Goal: Find specific page/section: Find specific page/section

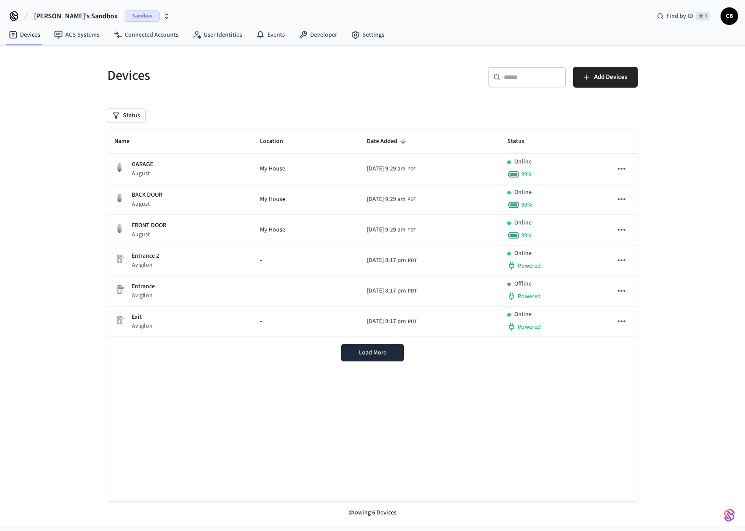
click at [125, 16] on span "Sandbox" at bounding box center [142, 15] width 35 height 11
click at [61, 72] on div "Development Sandbox" at bounding box center [71, 72] width 119 height 11
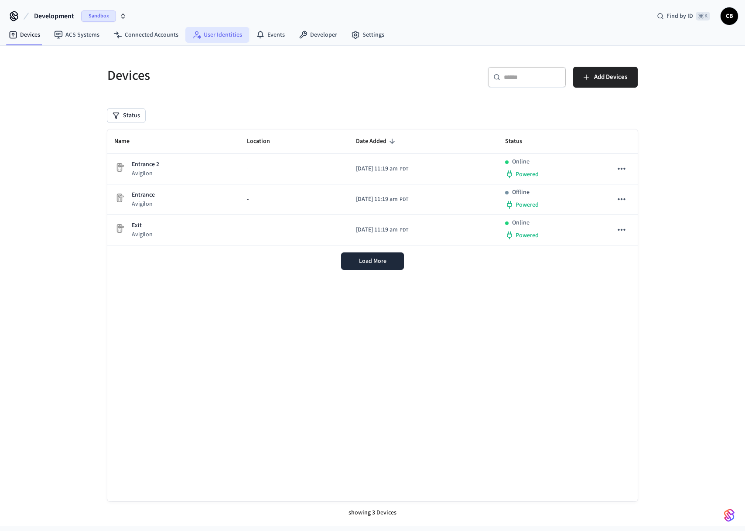
click at [210, 31] on link "User Identities" at bounding box center [217, 35] width 64 height 16
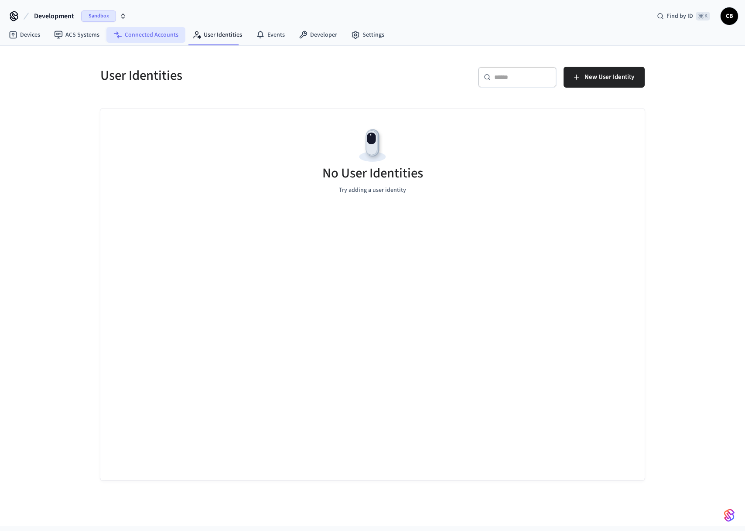
click at [164, 39] on link "Connected Accounts" at bounding box center [145, 35] width 79 height 16
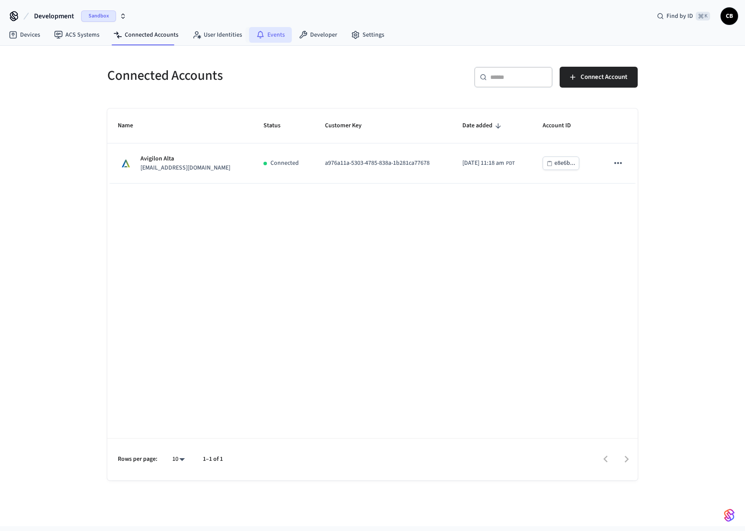
click at [277, 38] on link "Events" at bounding box center [270, 35] width 43 height 16
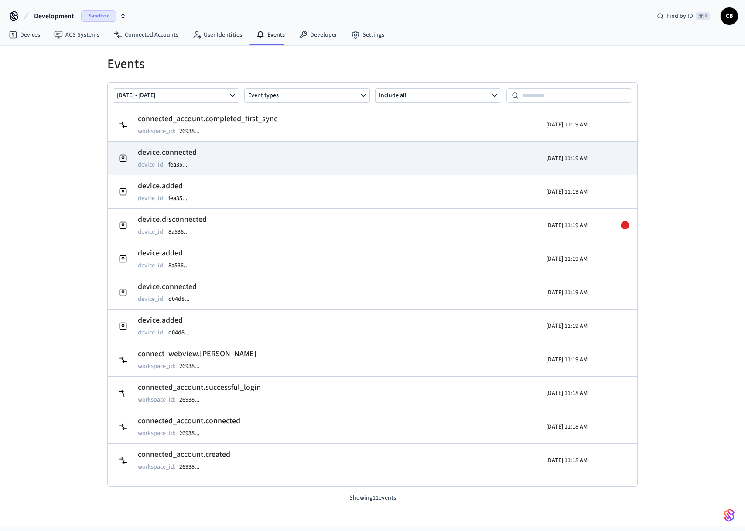
click at [278, 155] on td "device.connected device_id : fea35 ..." at bounding box center [287, 158] width 344 height 24
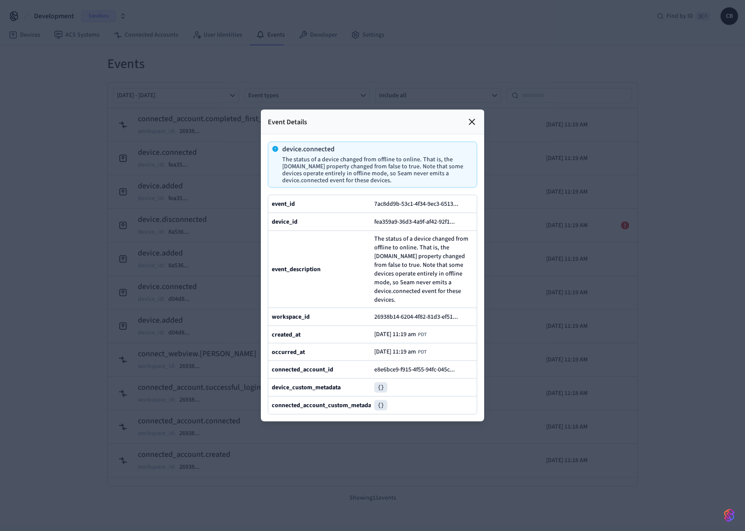
click at [161, 246] on div at bounding box center [372, 265] width 745 height 531
click at [196, 189] on div at bounding box center [372, 265] width 745 height 531
click at [180, 190] on div at bounding box center [372, 265] width 745 height 531
click at [476, 123] on icon at bounding box center [472, 122] width 10 height 10
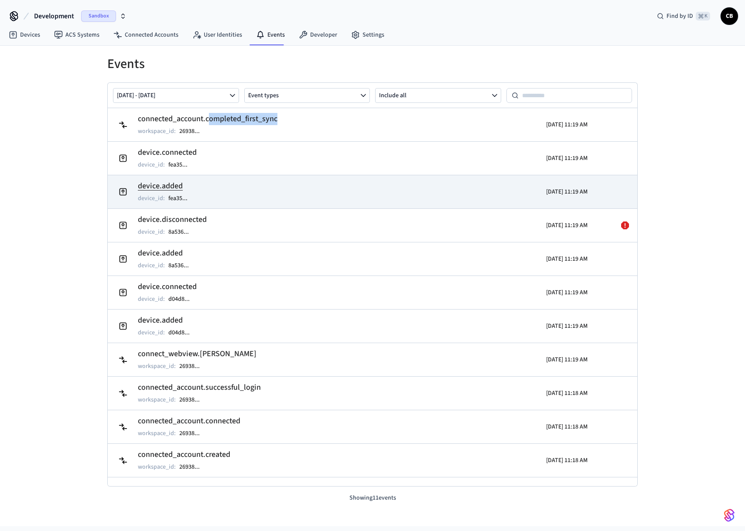
click at [208, 191] on td "device.added device_id : fea35 ..." at bounding box center [287, 192] width 344 height 24
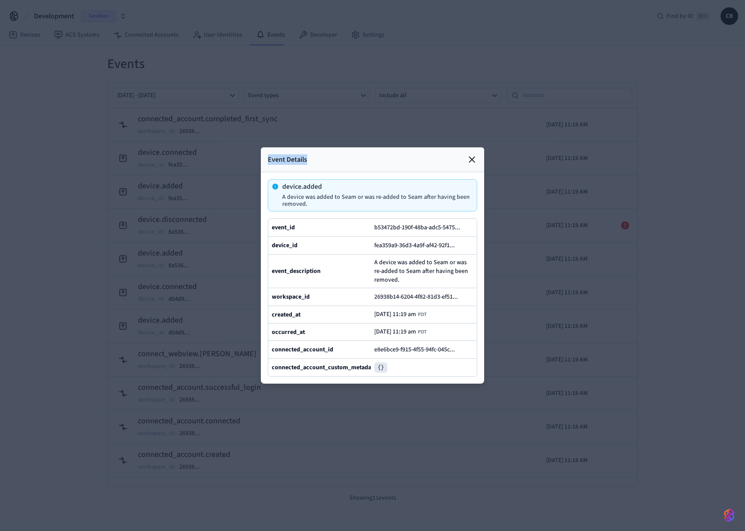
click at [379, 363] on pre "{}" at bounding box center [380, 367] width 13 height 10
click at [123, 328] on div at bounding box center [372, 265] width 745 height 531
click at [144, 325] on div at bounding box center [372, 265] width 745 height 531
click at [510, 109] on div at bounding box center [372, 265] width 745 height 531
click at [476, 155] on icon at bounding box center [472, 159] width 10 height 10
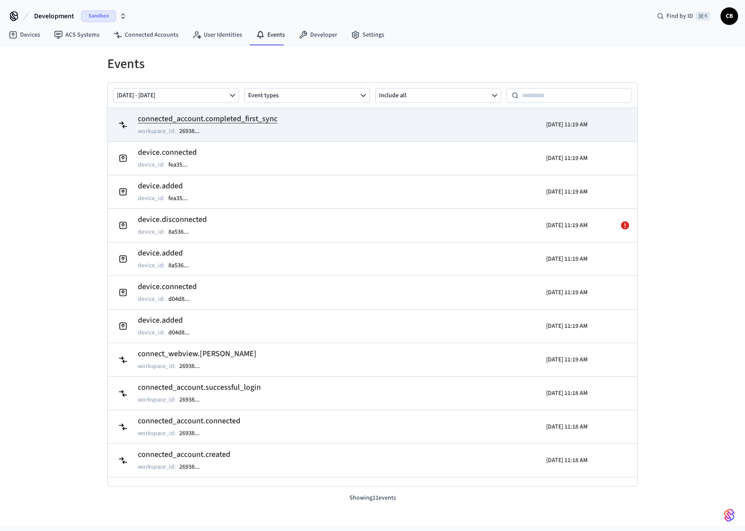
click at [219, 117] on h2 "connected_account.completed_first_sync" at bounding box center [208, 119] width 140 height 12
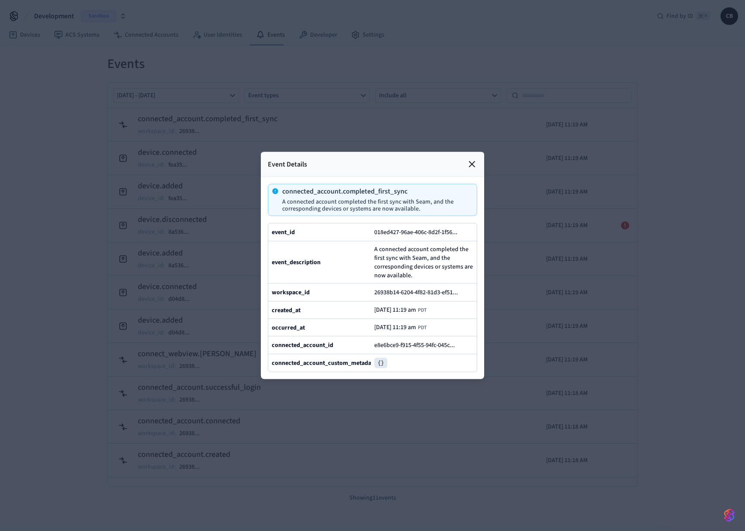
click at [229, 280] on div at bounding box center [372, 265] width 745 height 531
click at [236, 279] on div at bounding box center [372, 265] width 745 height 531
click at [473, 169] on icon at bounding box center [472, 164] width 10 height 10
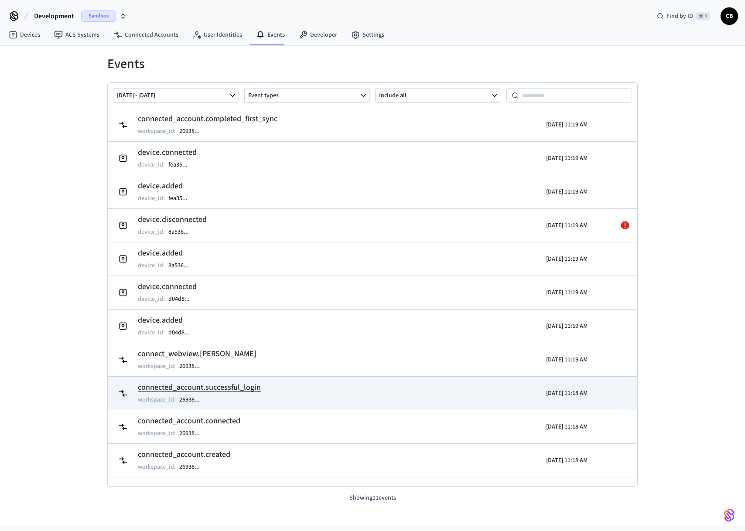
click at [236, 387] on h2 "connected_account.successful_login" at bounding box center [199, 387] width 123 height 12
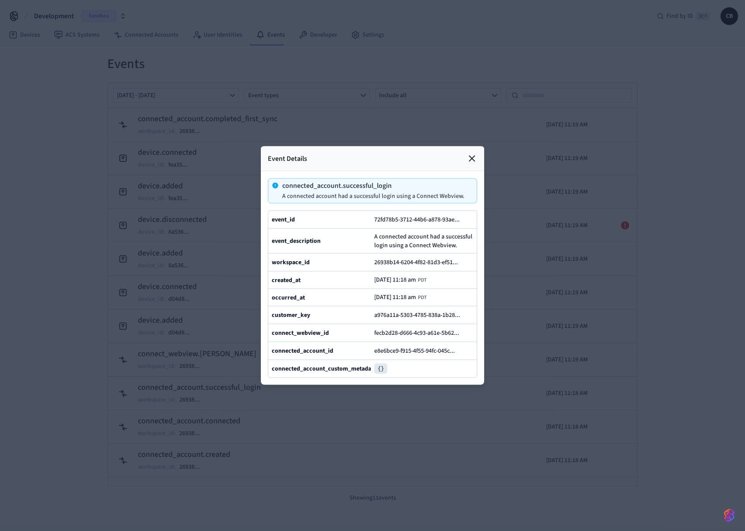
click at [481, 160] on div "Event Details" at bounding box center [372, 158] width 223 height 25
click at [480, 157] on div "Event Details" at bounding box center [372, 158] width 223 height 25
click at [480, 153] on div "Event Details" at bounding box center [372, 158] width 223 height 25
click at [472, 157] on icon at bounding box center [472, 158] width 10 height 10
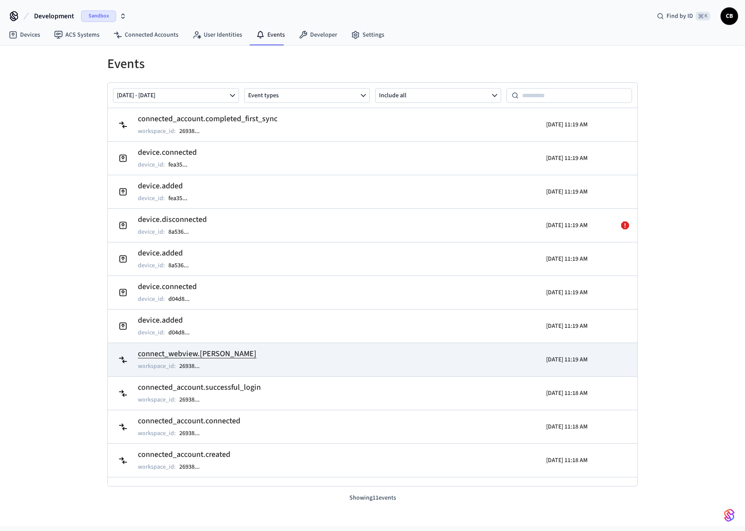
click at [286, 363] on td "connect_webview.login_succeeded workspace_id : 26938 ..." at bounding box center [287, 359] width 344 height 24
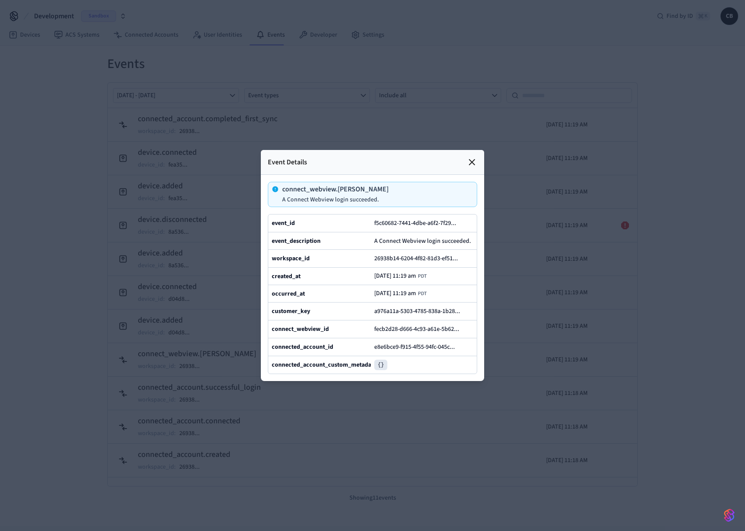
click at [471, 163] on icon at bounding box center [472, 162] width 10 height 10
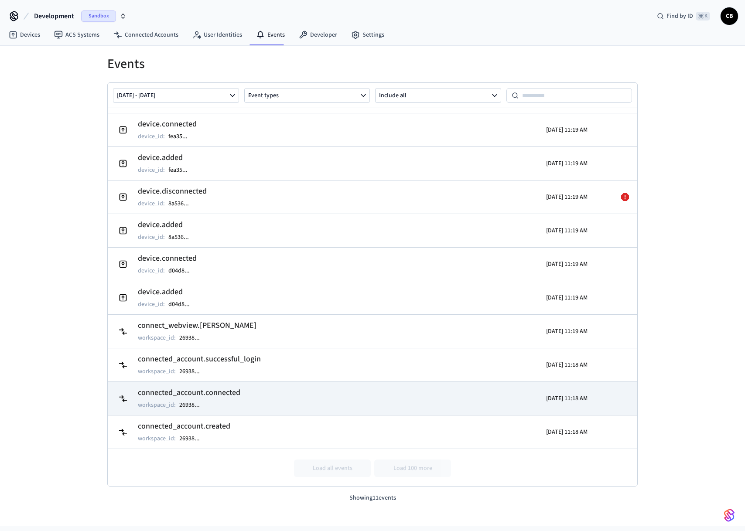
scroll to position [30, 0]
click at [286, 406] on td "connected_account.connected workspace_id : 26938 ..." at bounding box center [287, 397] width 344 height 24
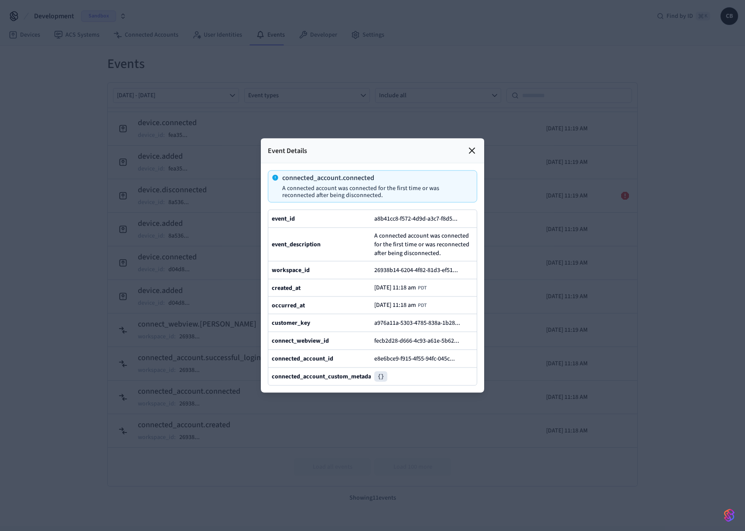
click at [471, 153] on icon at bounding box center [472, 151] width 10 height 10
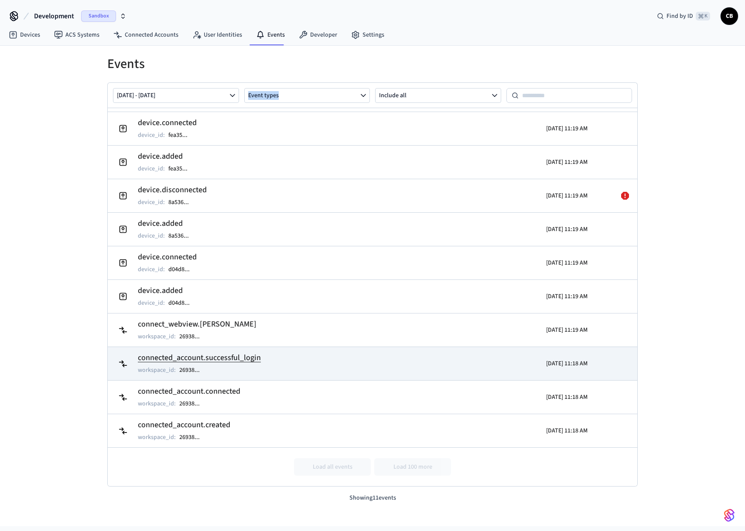
click at [293, 352] on td "connected_account.successful_login workspace_id : 26938 ..." at bounding box center [287, 363] width 344 height 24
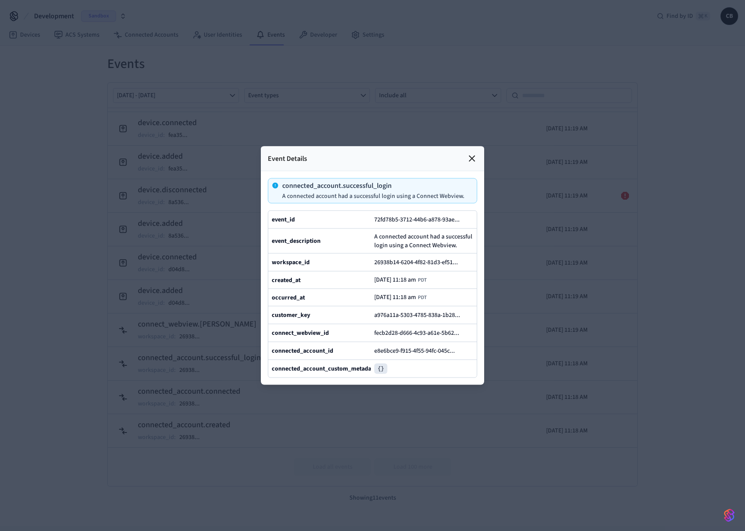
click at [427, 226] on div "event_id 72fd78b5-3712-44b6-a878-93ae ..." at bounding box center [372, 219] width 208 height 17
click at [471, 157] on icon at bounding box center [472, 158] width 10 height 10
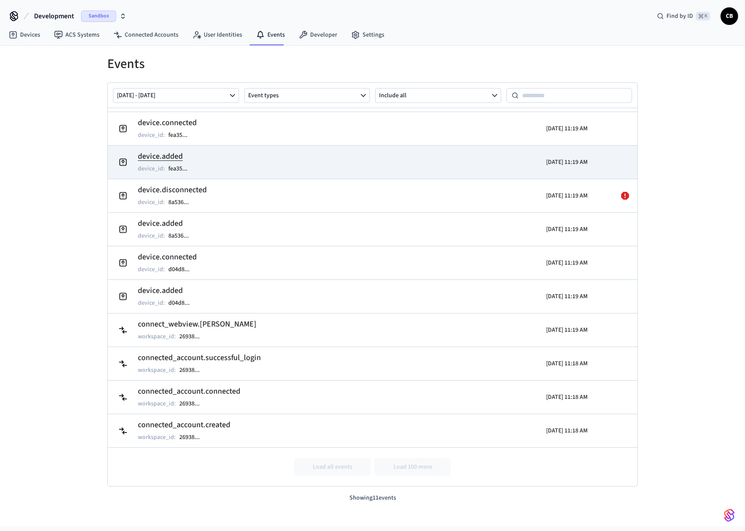
scroll to position [0, 0]
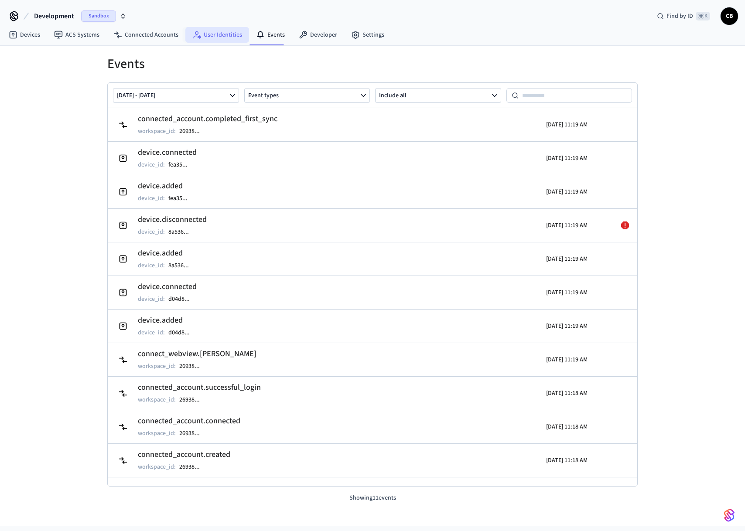
click at [194, 33] on icon at bounding box center [196, 35] width 9 height 9
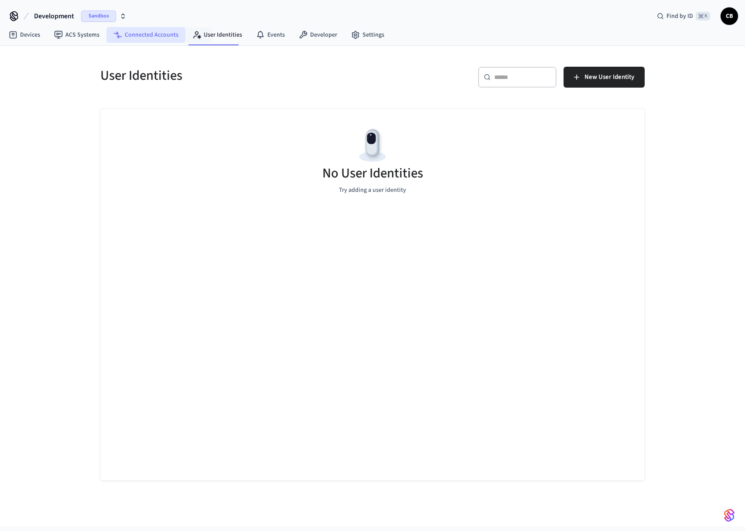
click at [171, 31] on link "Connected Accounts" at bounding box center [145, 35] width 79 height 16
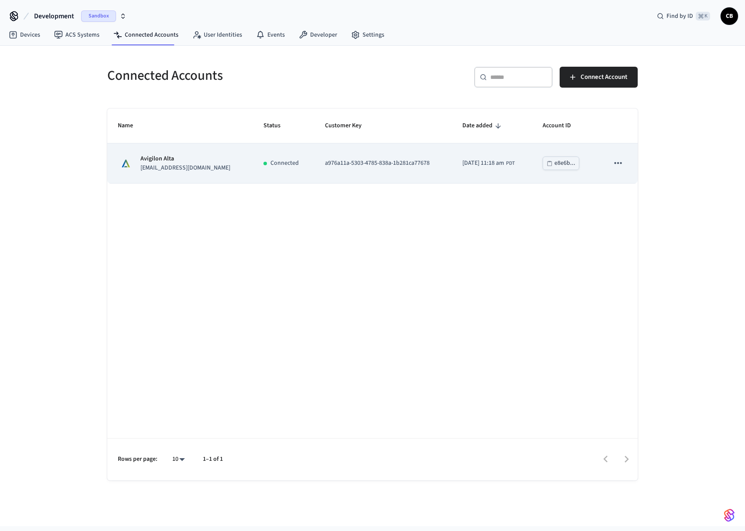
click at [569, 183] on td "e8e6b..." at bounding box center [565, 163] width 66 height 40
click at [618, 169] on icon "sticky table" at bounding box center [617, 162] width 11 height 11
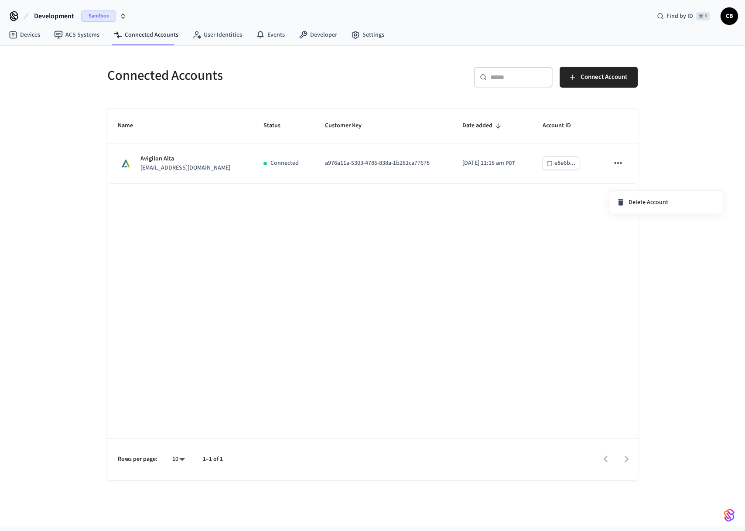
click at [521, 240] on div at bounding box center [372, 265] width 745 height 531
click at [237, 44] on nav "Devices ACS Systems Connected Accounts User Identities Events Developer Settings" at bounding box center [196, 35] width 389 height 20
click at [295, 30] on link "Developer" at bounding box center [318, 35] width 52 height 16
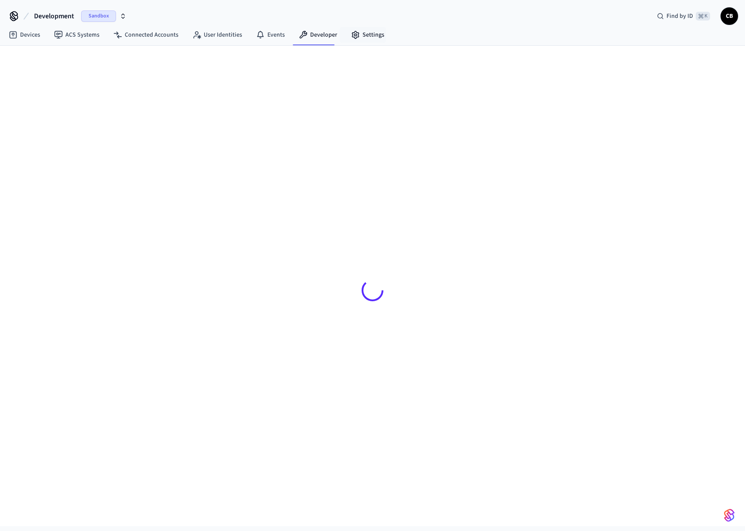
click at [374, 34] on link "Settings" at bounding box center [367, 35] width 47 height 16
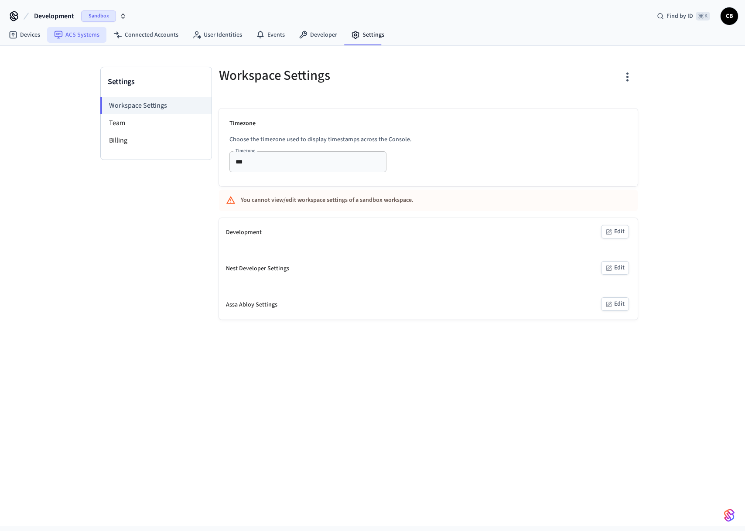
click at [89, 42] on nav "Devices ACS Systems Connected Accounts User Identities Events Developer Settings" at bounding box center [196, 35] width 389 height 20
click at [84, 31] on link "ACS Systems" at bounding box center [76, 35] width 59 height 16
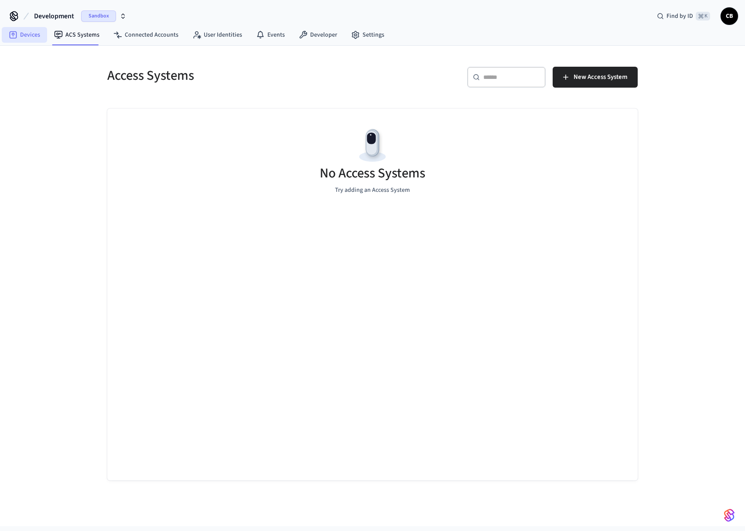
click at [30, 33] on link "Devices" at bounding box center [24, 35] width 45 height 16
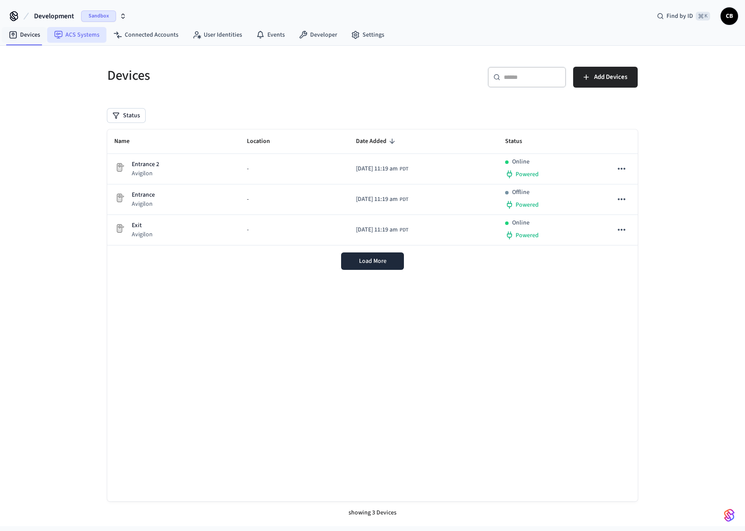
click at [59, 42] on link "ACS Systems" at bounding box center [76, 35] width 59 height 16
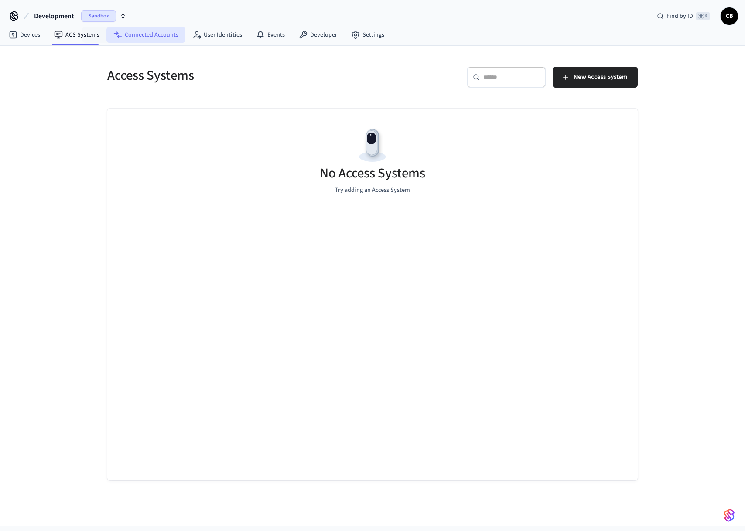
click at [144, 37] on link "Connected Accounts" at bounding box center [145, 35] width 79 height 16
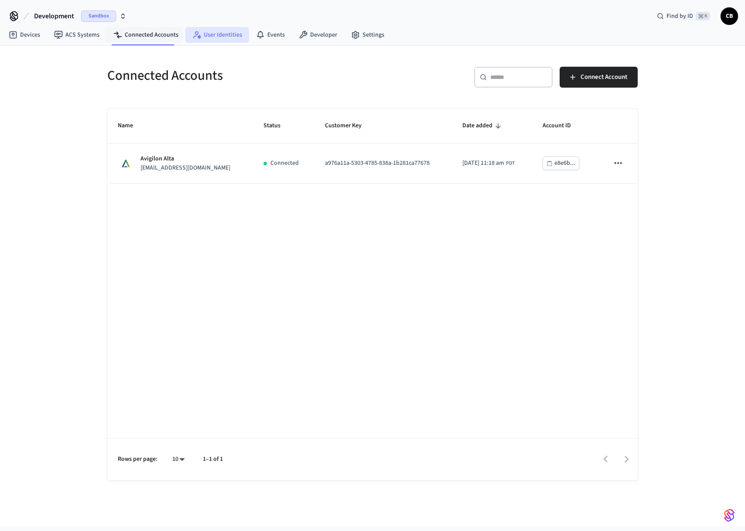
click at [208, 36] on link "User Identities" at bounding box center [217, 35] width 64 height 16
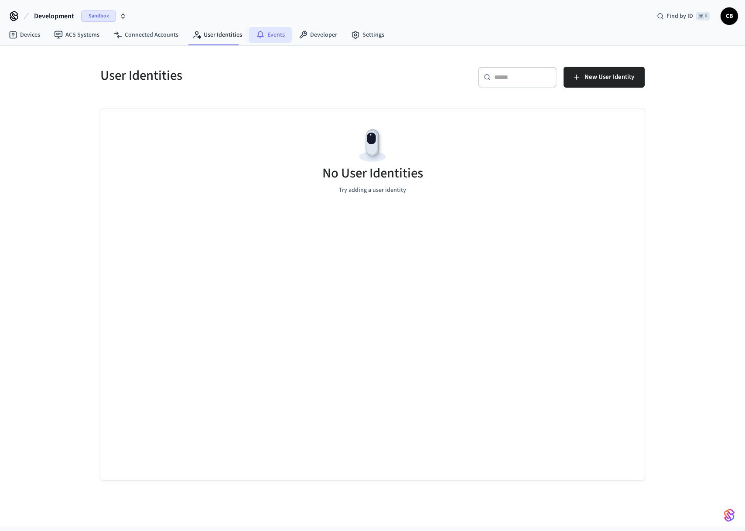
click at [268, 38] on link "Events" at bounding box center [270, 35] width 43 height 16
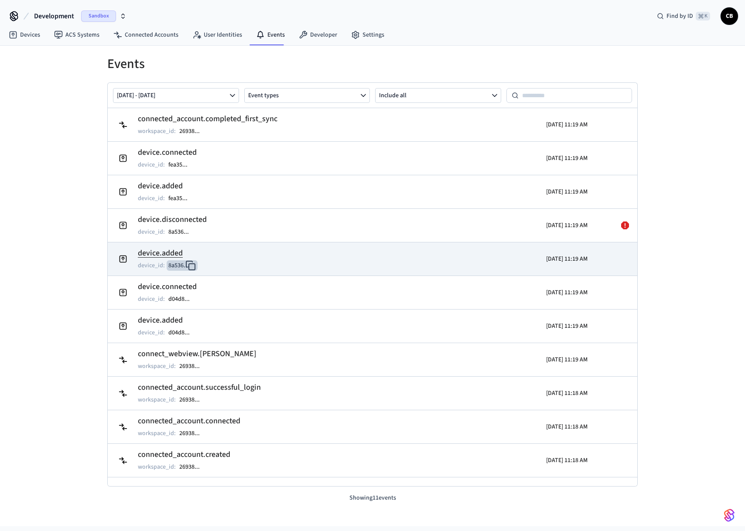
scroll to position [30, 0]
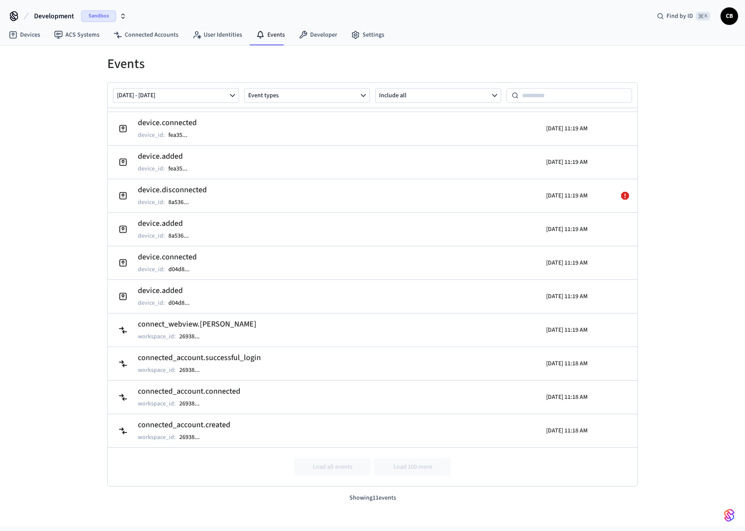
click at [65, 425] on div "Events [DATE] - [DATE] Event types Include all connected_account.completed_firs…" at bounding box center [372, 286] width 745 height 480
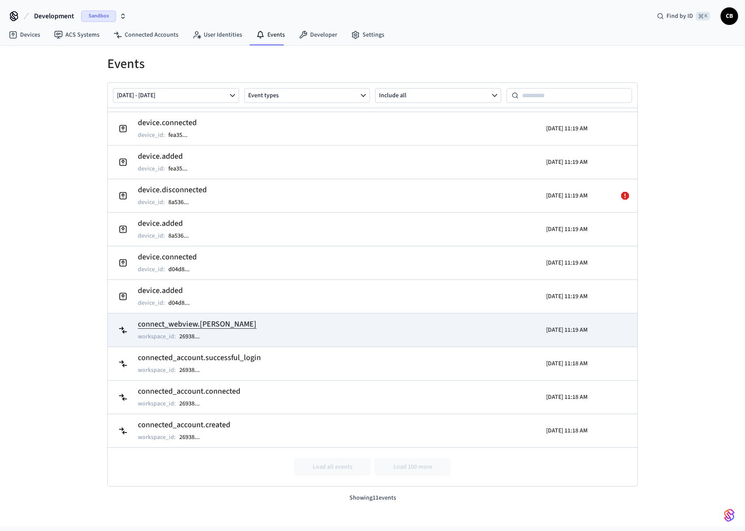
scroll to position [0, 0]
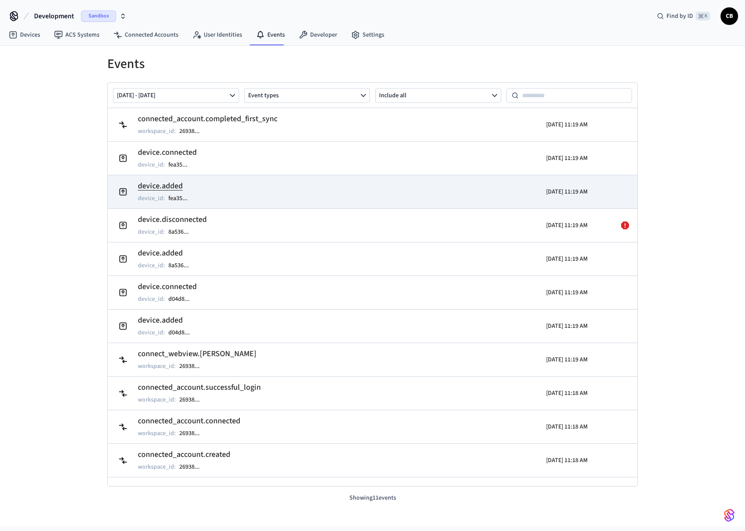
click at [162, 187] on h2 "device.added" at bounding box center [167, 186] width 58 height 12
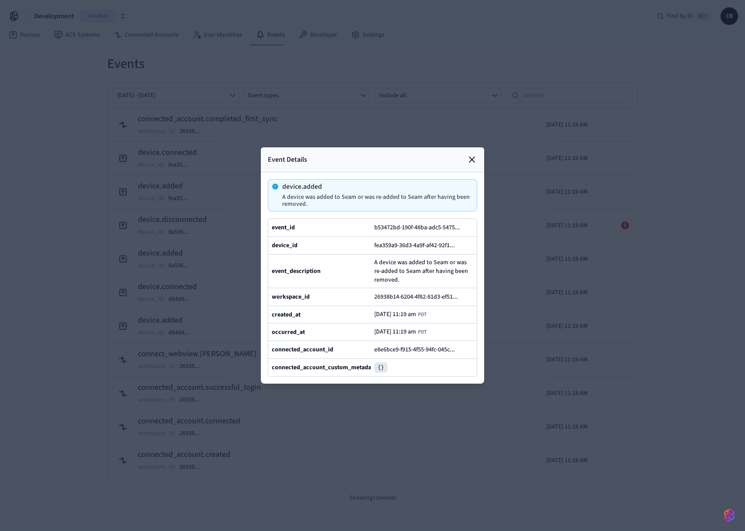
click at [108, 208] on div at bounding box center [372, 265] width 745 height 531
click at [190, 139] on div at bounding box center [372, 265] width 745 height 531
click at [478, 158] on div "Event Details" at bounding box center [372, 159] width 223 height 25
click at [478, 157] on div "Event Details" at bounding box center [372, 159] width 223 height 25
click at [475, 157] on icon at bounding box center [472, 159] width 10 height 10
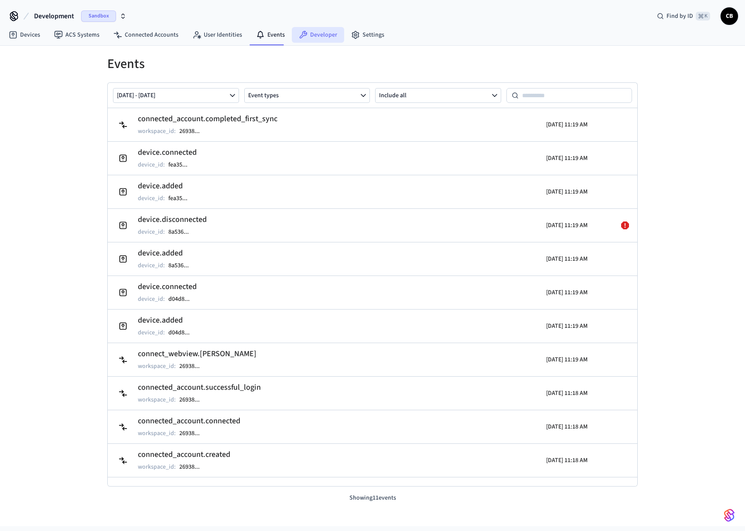
click at [299, 32] on icon at bounding box center [303, 35] width 9 height 9
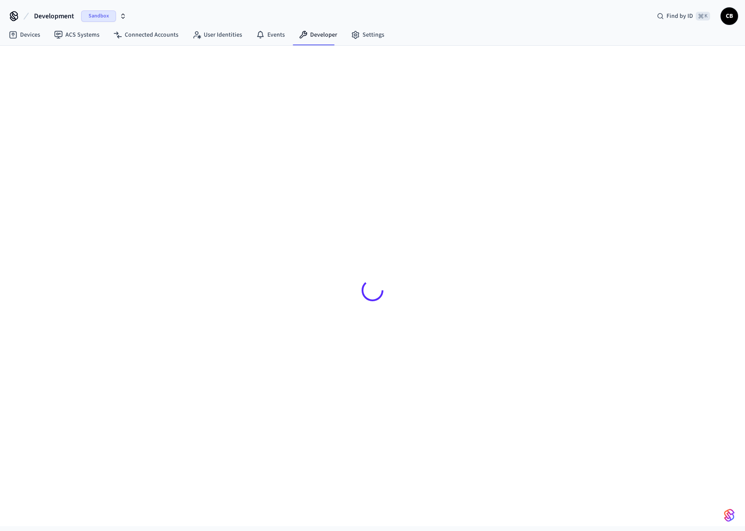
click at [299, 32] on icon at bounding box center [303, 35] width 9 height 9
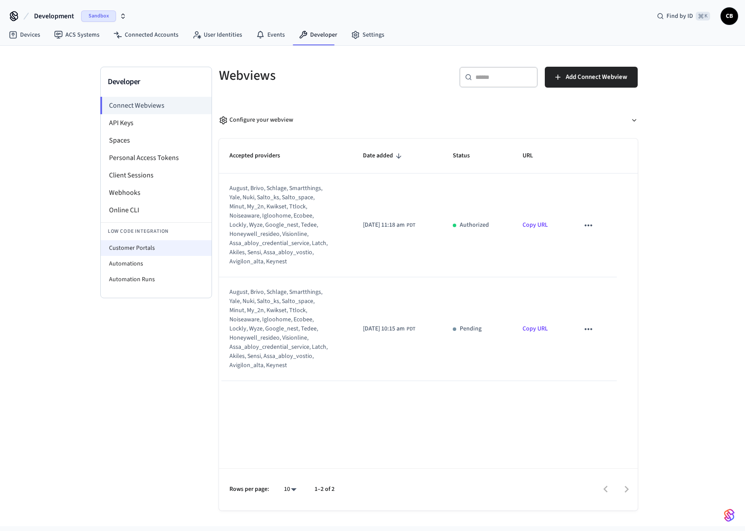
click at [142, 249] on li "Customer Portals" at bounding box center [156, 248] width 111 height 16
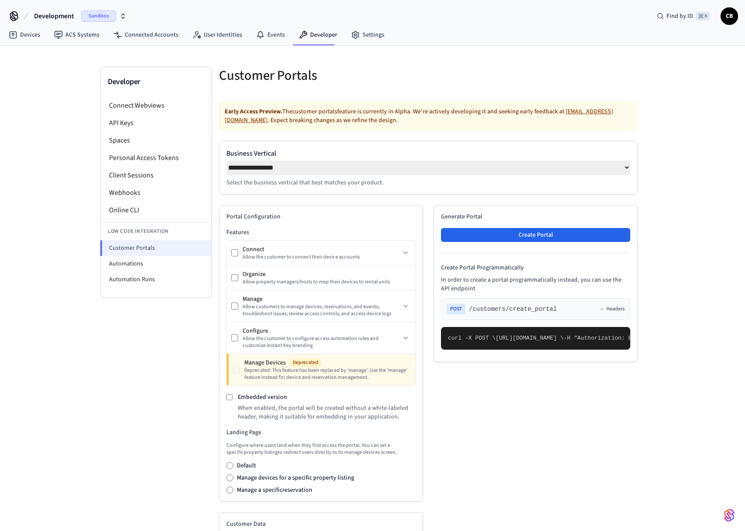
select select "**********"
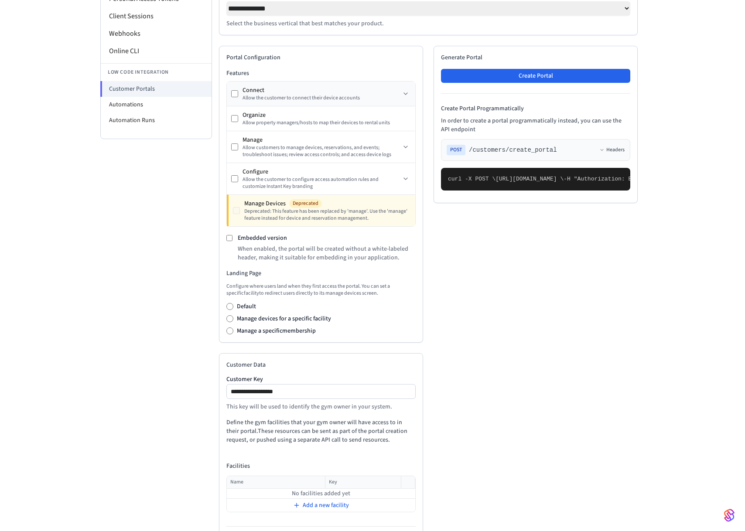
scroll to position [195, 0]
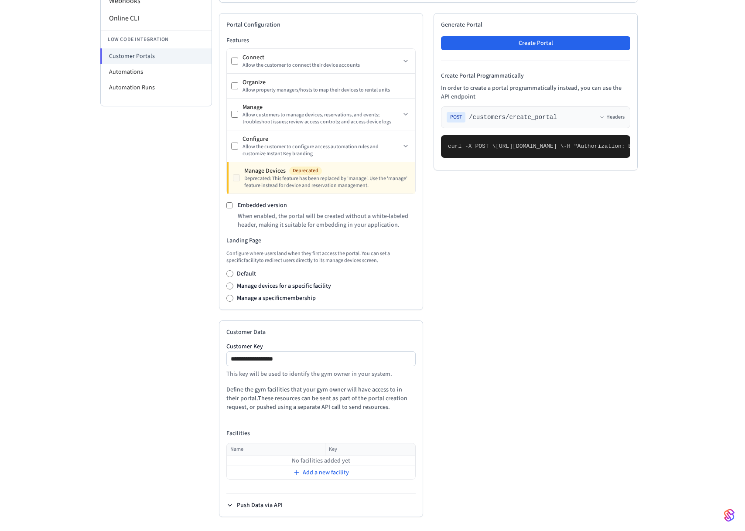
click at [239, 505] on button "Push Data via API" at bounding box center [254, 505] width 56 height 9
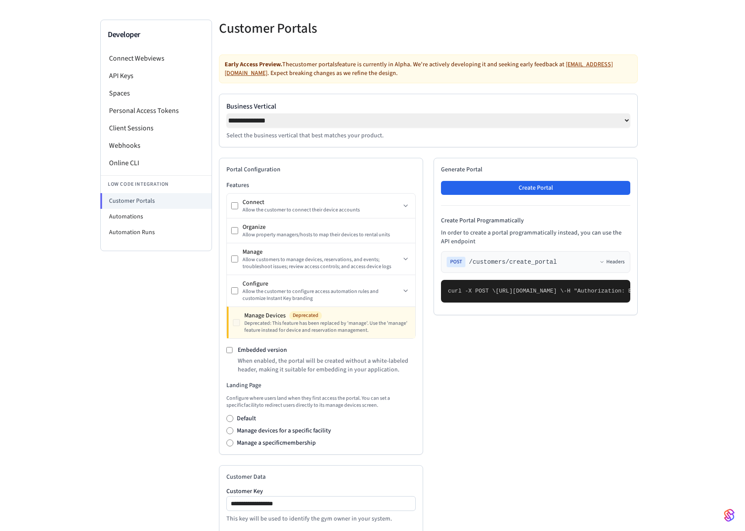
scroll to position [0, 0]
